Goal: Check status

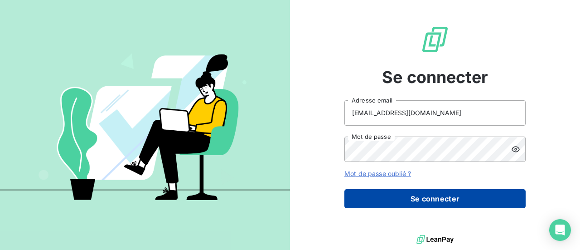
click at [375, 201] on button "Se connecter" at bounding box center [435, 198] width 181 height 19
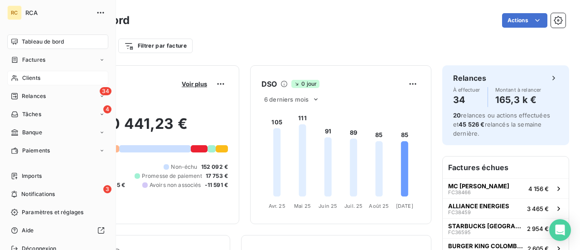
click at [29, 77] on span "Clients" at bounding box center [31, 78] width 18 height 8
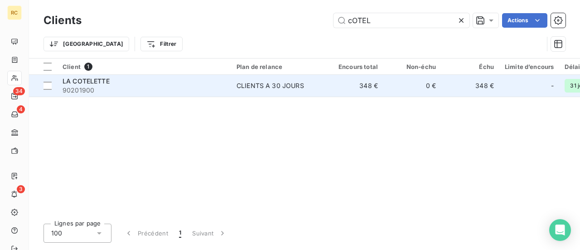
type input "cOTEL"
click at [87, 85] on span "LA COTELETTE" at bounding box center [86, 81] width 47 height 8
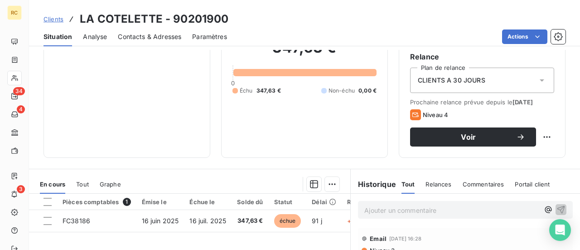
scroll to position [181, 0]
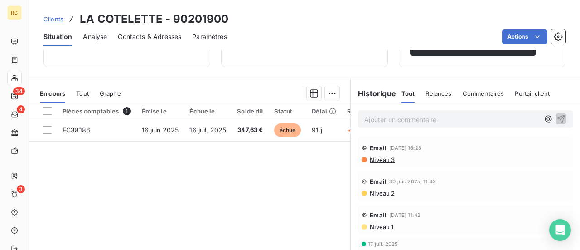
click at [83, 93] on span "Tout" at bounding box center [82, 93] width 13 height 7
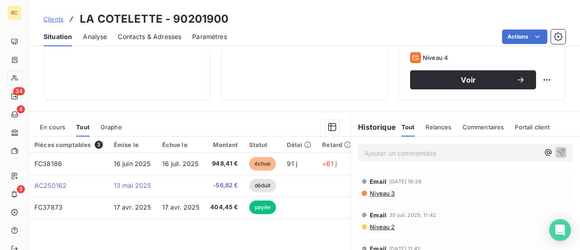
scroll to position [91, 0]
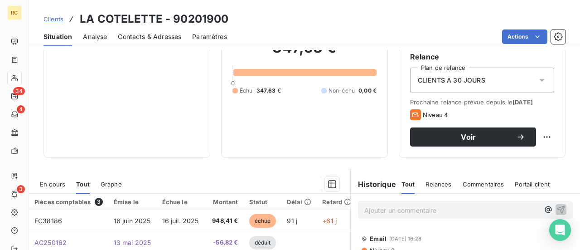
click at [96, 34] on span "Analyse" at bounding box center [95, 36] width 24 height 9
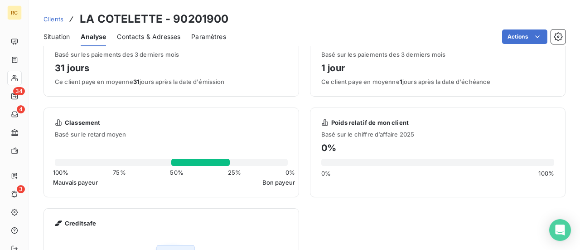
scroll to position [0, 0]
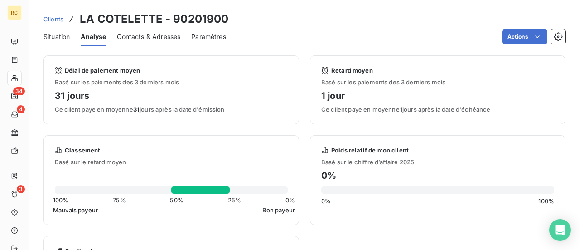
click at [54, 38] on span "Situation" at bounding box center [57, 36] width 26 height 9
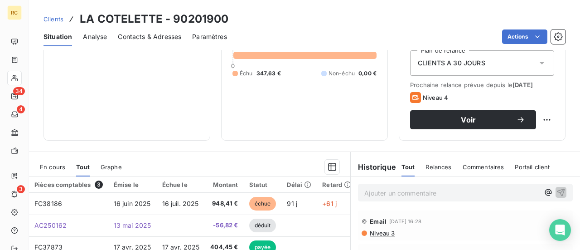
scroll to position [136, 0]
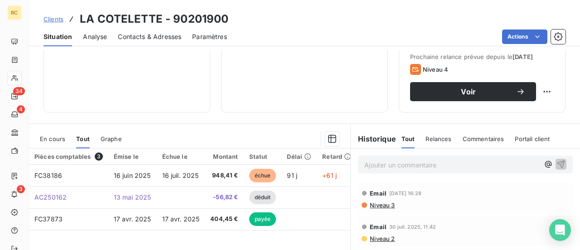
click at [49, 139] on span "En cours" at bounding box center [52, 138] width 25 height 7
